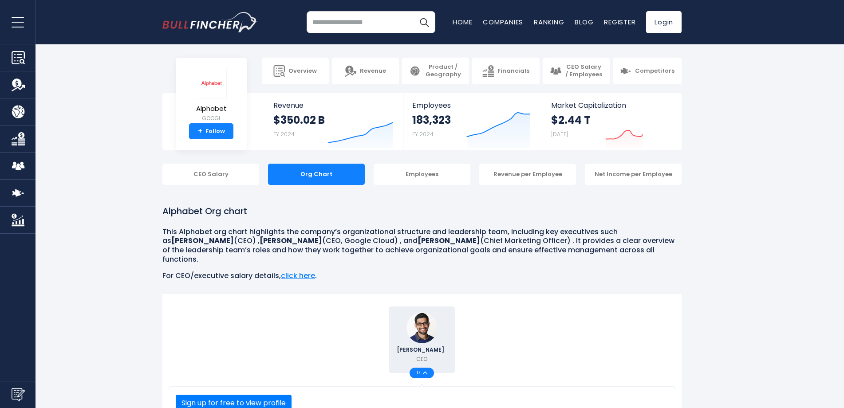
scroll to position [222, 0]
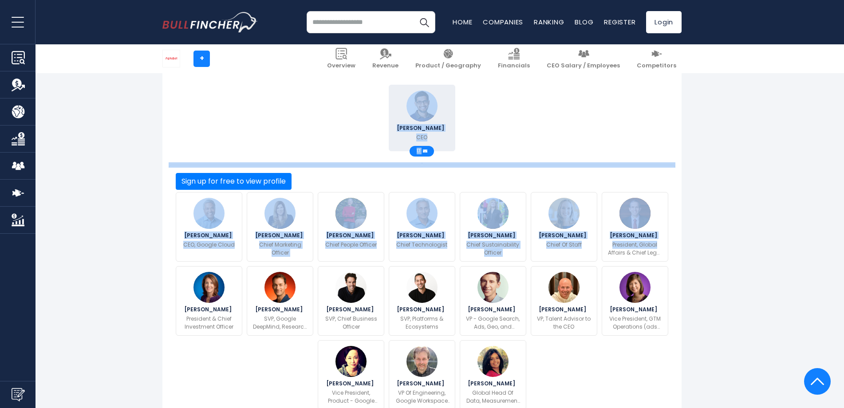
drag, startPoint x: 214, startPoint y: 157, endPoint x: 698, endPoint y: 192, distance: 485.2
drag, startPoint x: 698, startPoint y: 192, endPoint x: 701, endPoint y: 188, distance: 4.8
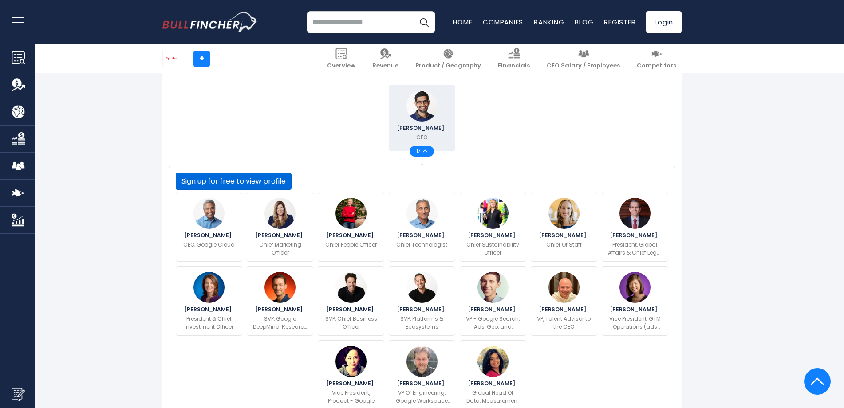
click at [292, 190] on button "Sign up for free to view profile" at bounding box center [234, 181] width 116 height 17
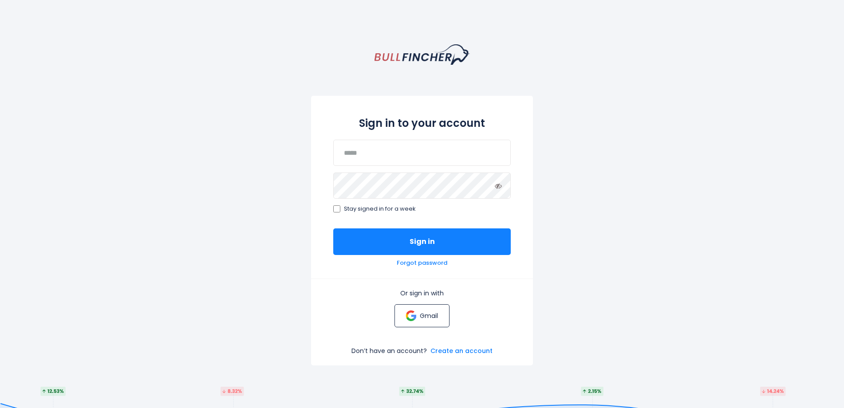
click at [428, 312] on p "Gmail" at bounding box center [429, 316] width 18 height 8
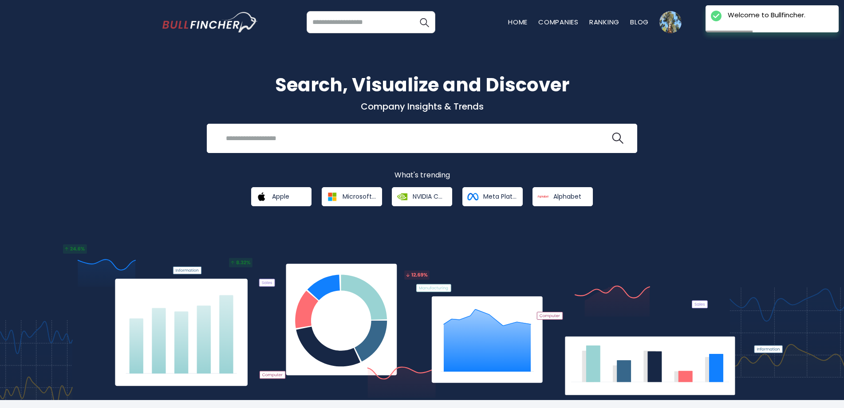
click at [343, 31] on input "search" at bounding box center [371, 22] width 129 height 22
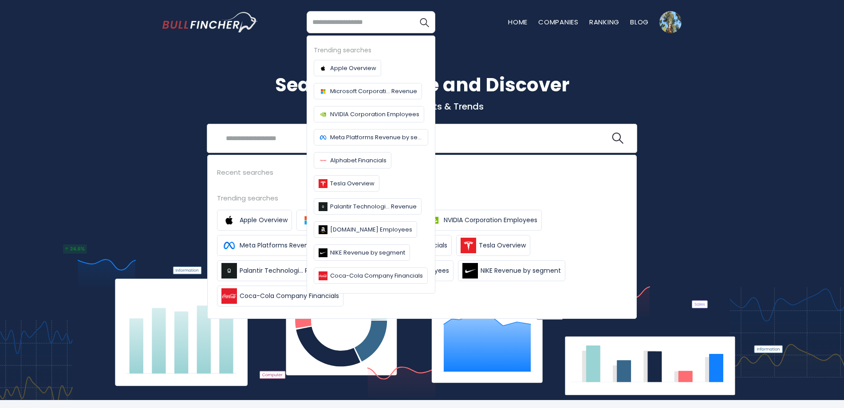
click at [273, 141] on input "search" at bounding box center [416, 138] width 390 height 16
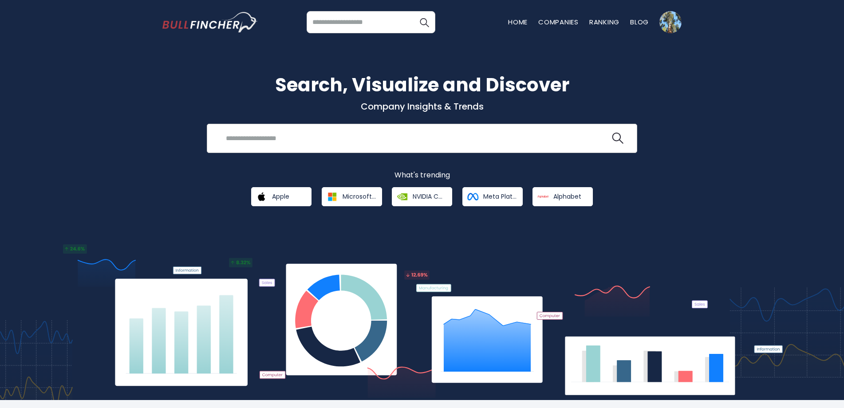
type input "*"
click at [569, 204] on link "Alphabet" at bounding box center [563, 196] width 60 height 19
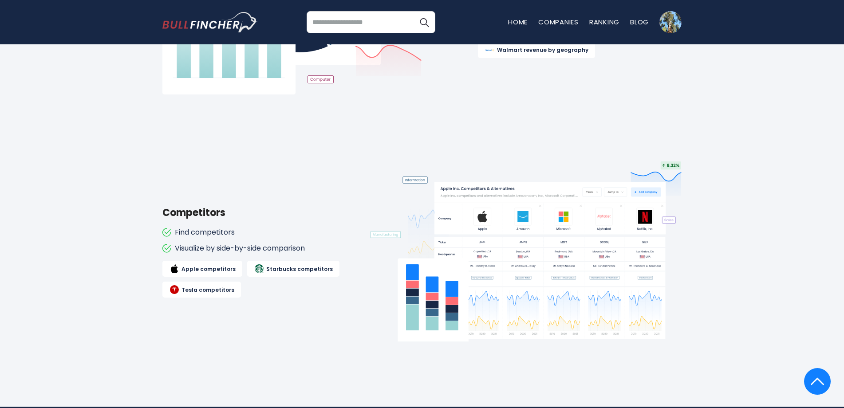
scroll to position [888, 0]
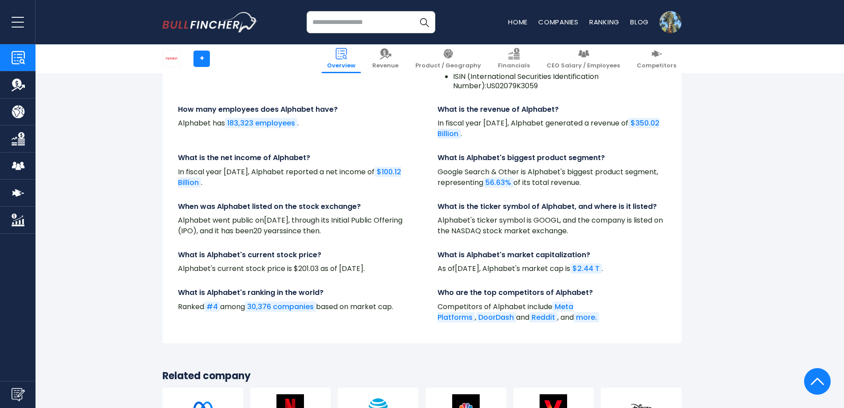
scroll to position [3063, 0]
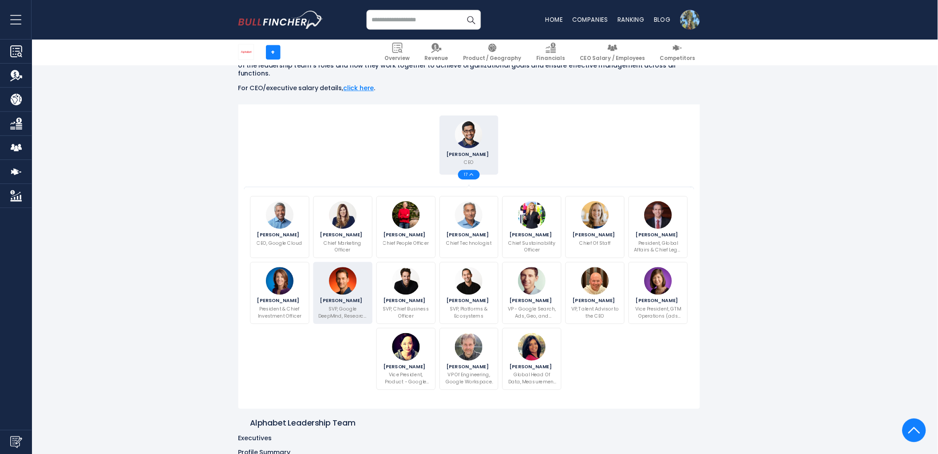
scroll to position [177, 0]
